Goal: Find specific page/section: Find specific page/section

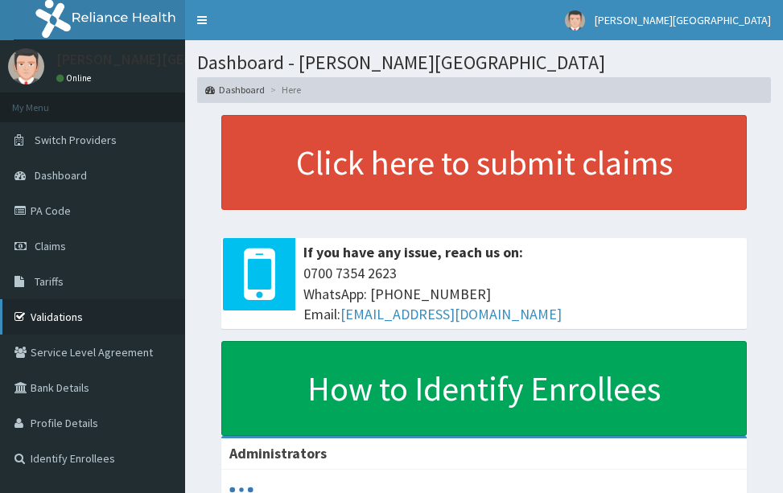
click at [107, 318] on link "Validations" at bounding box center [92, 316] width 185 height 35
